Goal: Ask a question: Seek information or help from site administrators or community

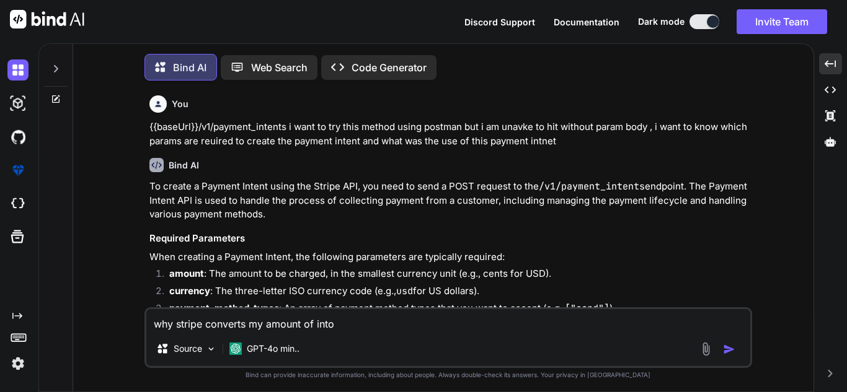
scroll to position [20497, 0]
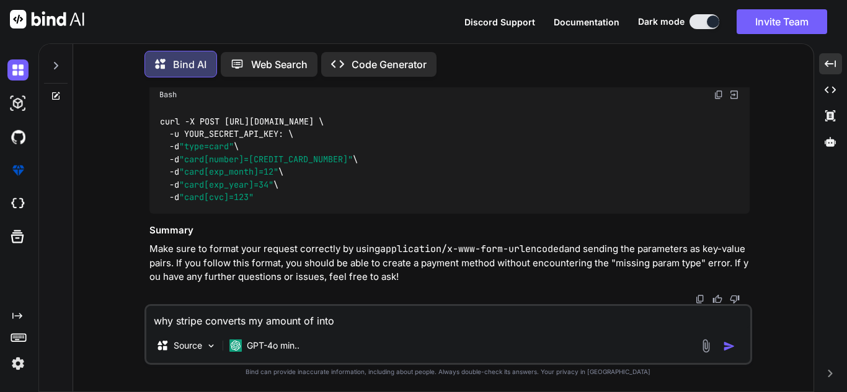
click at [250, 324] on textarea "why stripe converts my amount of into" at bounding box center [448, 317] width 604 height 22
drag, startPoint x: 360, startPoint y: 321, endPoint x: 0, endPoint y: 307, distance: 360.5
click at [0, 307] on div "Created with Pixso. Bind AI Web Search Created with Pixso. Code Generator You {…" at bounding box center [423, 217] width 847 height 349
click at [353, 320] on textarea "why stripe converts my amount of into 50000 dollar into" at bounding box center [448, 317] width 604 height 22
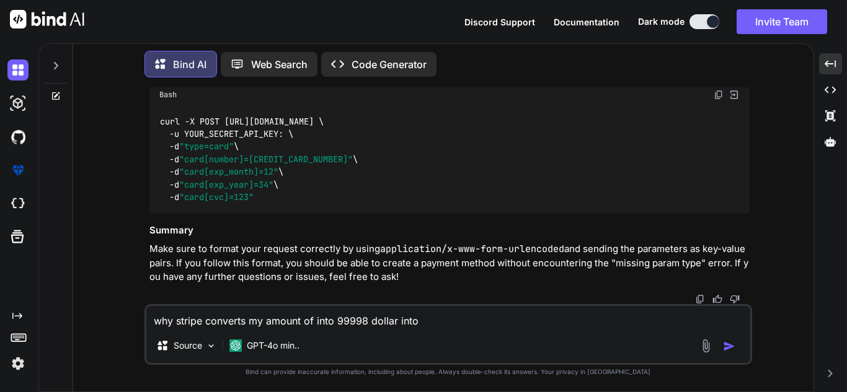
click at [355, 319] on textarea "why stripe converts my amount of into 99998 dollar into" at bounding box center [448, 317] width 604 height 22
click at [417, 316] on textarea "why stripe converts my amount of into 9998 dollar into" at bounding box center [448, 317] width 604 height 22
type textarea "why stripe converts my amount of into 9998 dollar into 99.98 dolalr"
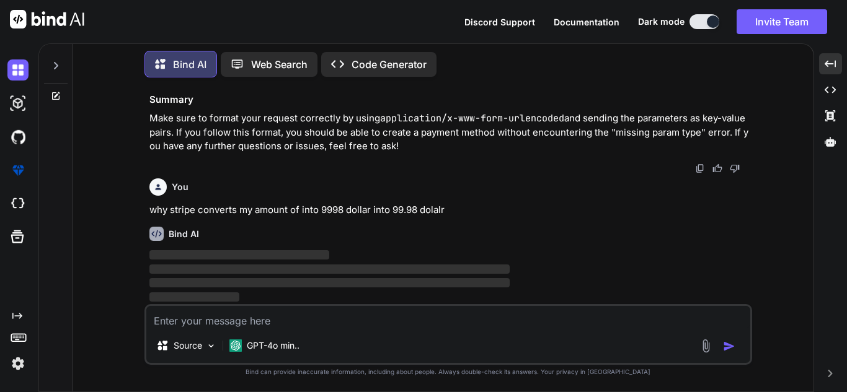
scroll to position [20628, 0]
drag, startPoint x: 192, startPoint y: 203, endPoint x: 318, endPoint y: 208, distance: 126.6
click at [318, 208] on p "why stripe converts my amount of into 9998 dollar into 99.98 dolalr" at bounding box center [449, 210] width 600 height 14
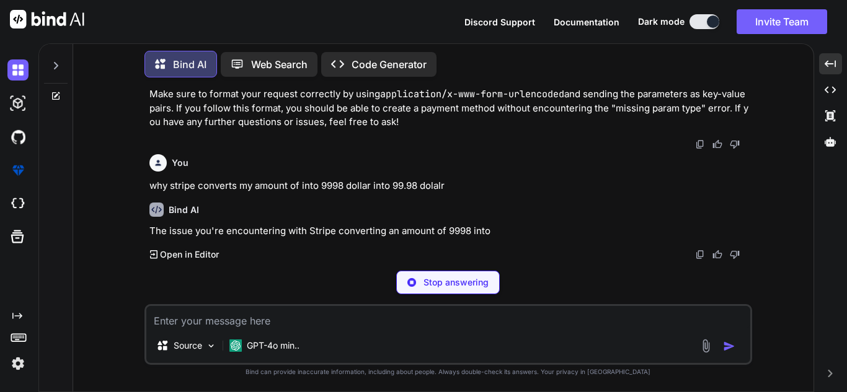
click at [259, 323] on textarea at bounding box center [448, 317] width 604 height 22
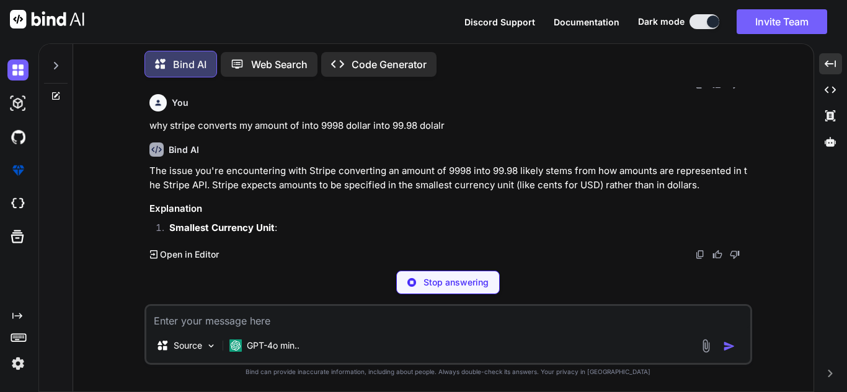
click at [254, 317] on textarea at bounding box center [448, 317] width 604 height 22
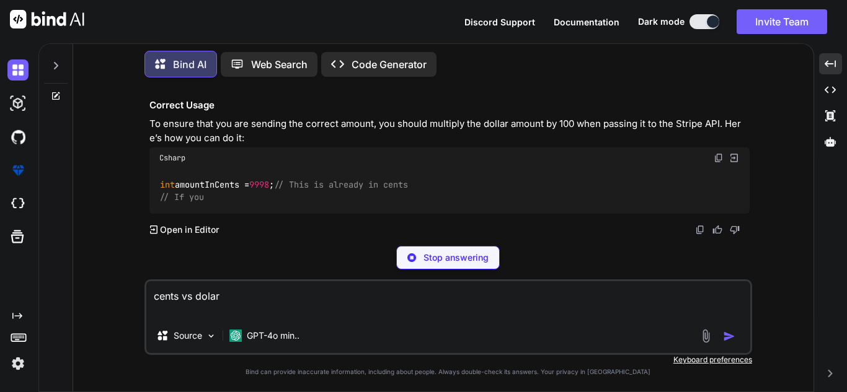
type textarea "cents vs dolar"
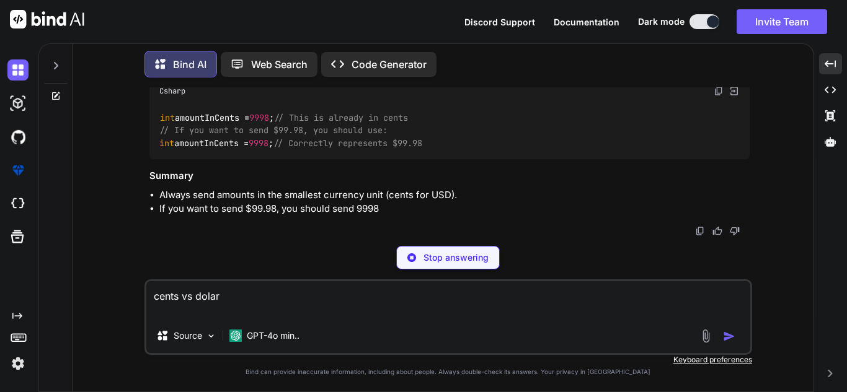
drag, startPoint x: 224, startPoint y: 292, endPoint x: 140, endPoint y: 295, distance: 84.4
click at [140, 295] on div "You {{baseUrl}}/v1/payment_intents i want to try this method using postman but …" at bounding box center [448, 239] width 730 height 304
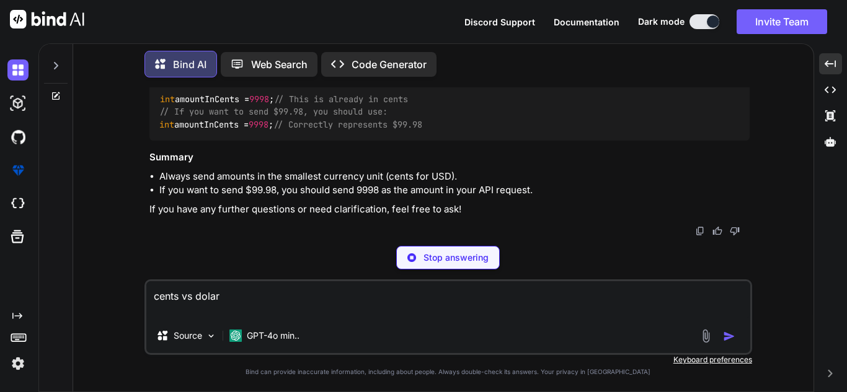
scroll to position [24048, 0]
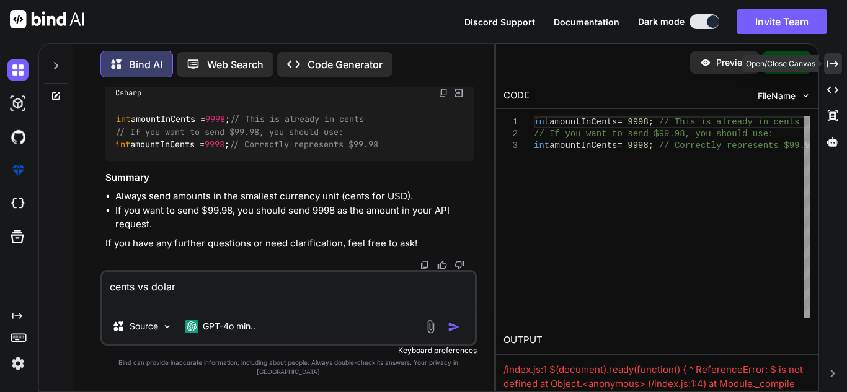
type textarea "cents vs dolar"
click at [824, 68] on div "Created with Pixso." at bounding box center [833, 63] width 18 height 21
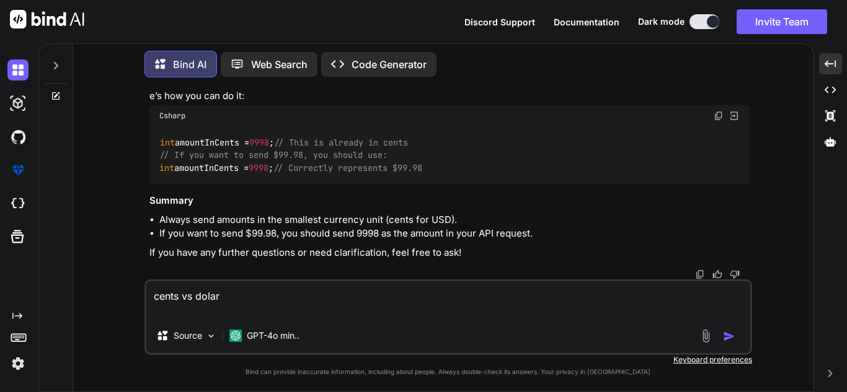
scroll to position [20752, 0]
drag, startPoint x: 218, startPoint y: 231, endPoint x: 259, endPoint y: 229, distance: 40.9
drag, startPoint x: 381, startPoint y: 223, endPoint x: 349, endPoint y: 216, distance: 32.2
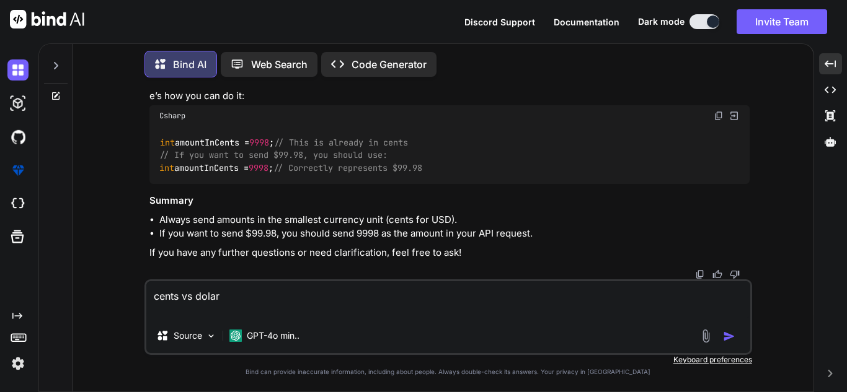
drag, startPoint x: 386, startPoint y: 229, endPoint x: 321, endPoint y: 225, distance: 65.2
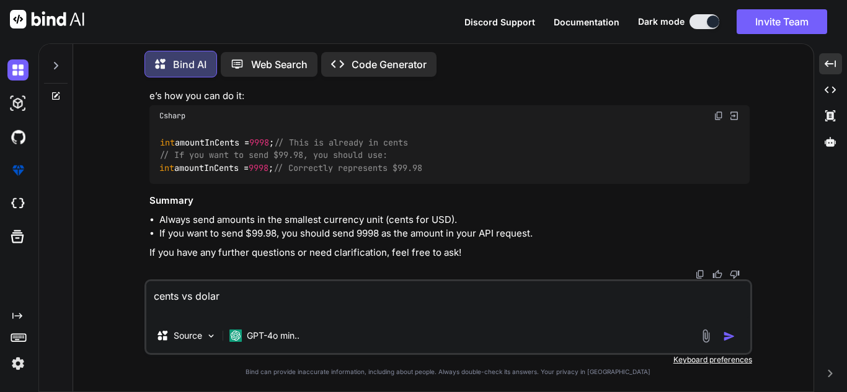
click at [255, 297] on textarea "cents vs dolar" at bounding box center [448, 299] width 604 height 37
drag, startPoint x: 260, startPoint y: 293, endPoint x: 211, endPoint y: 299, distance: 49.4
click at [138, 300] on div "You {{baseUrl}}/v1/payment_intents i want to try this method using postman but …" at bounding box center [448, 239] width 730 height 304
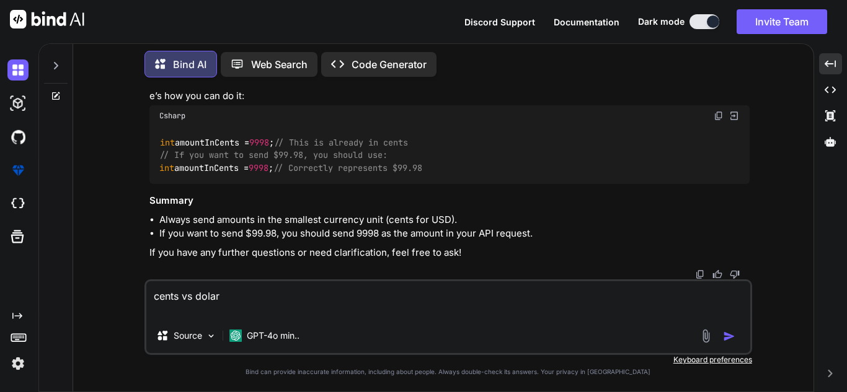
click at [229, 296] on textarea "cents vs dolar" at bounding box center [448, 299] width 604 height 37
drag, startPoint x: 211, startPoint y: 226, endPoint x: 195, endPoint y: 227, distance: 16.1
drag, startPoint x: 353, startPoint y: 228, endPoint x: 323, endPoint y: 229, distance: 30.4
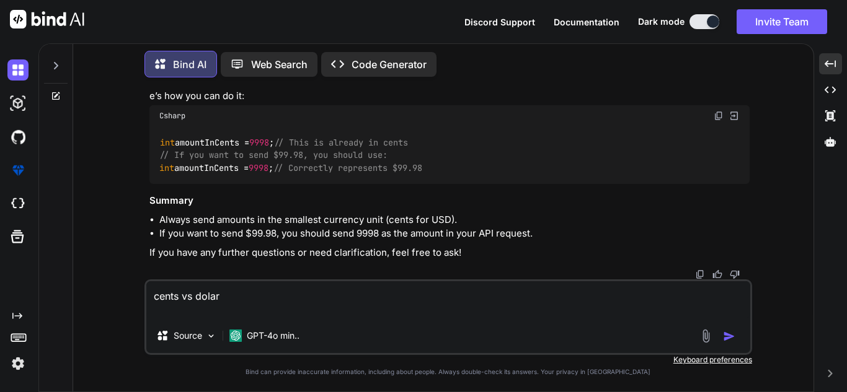
drag, startPoint x: 207, startPoint y: 226, endPoint x: 175, endPoint y: 228, distance: 32.3
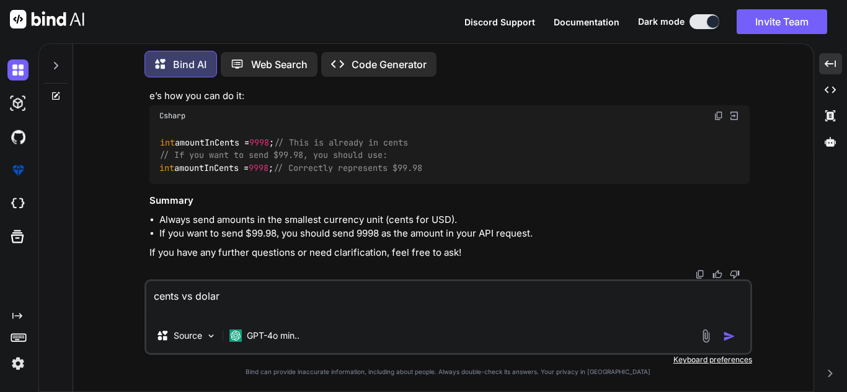
drag, startPoint x: 436, startPoint y: 224, endPoint x: 317, endPoint y: 225, distance: 118.4
click at [312, 301] on textarea "cents vs dolar" at bounding box center [448, 299] width 604 height 37
